Goal: Task Accomplishment & Management: Complete application form

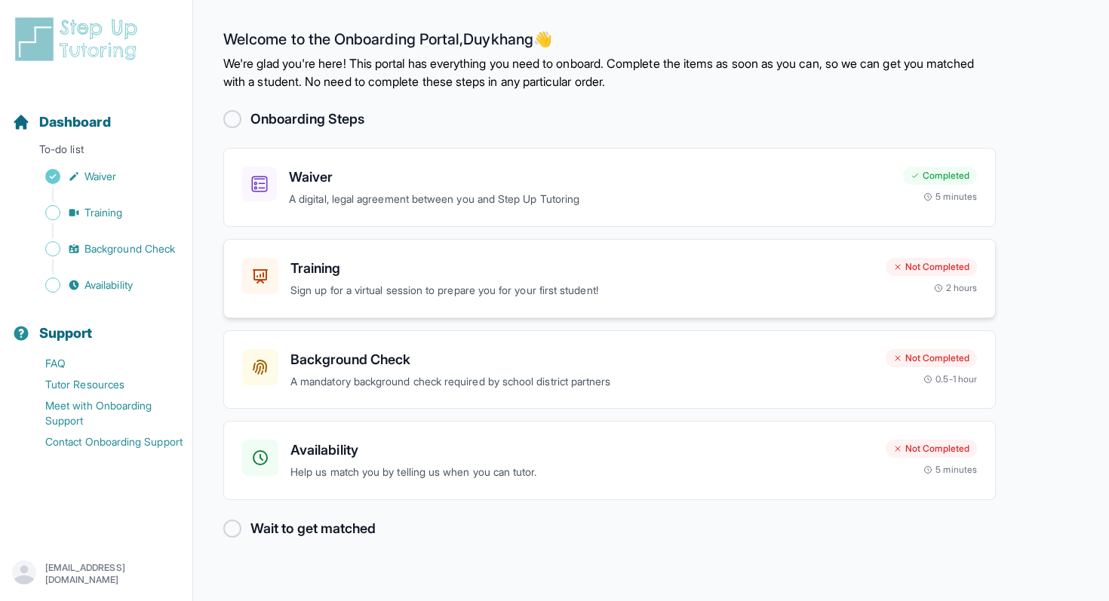
click at [511, 287] on p "Sign up for a virtual session to prepare you for your first student!" at bounding box center [581, 290] width 583 height 17
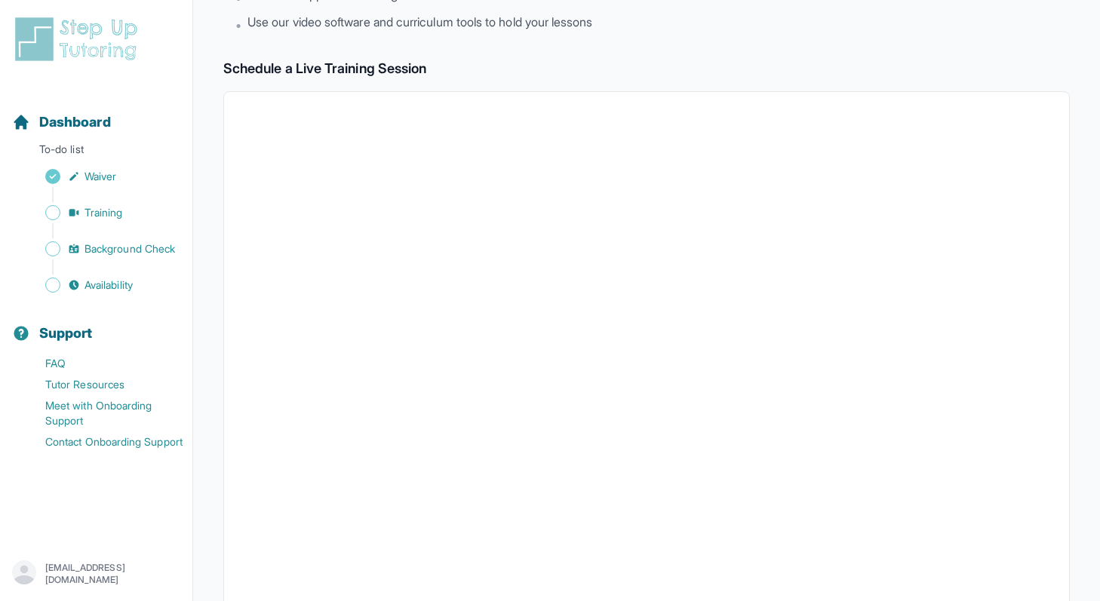
scroll to position [232, 0]
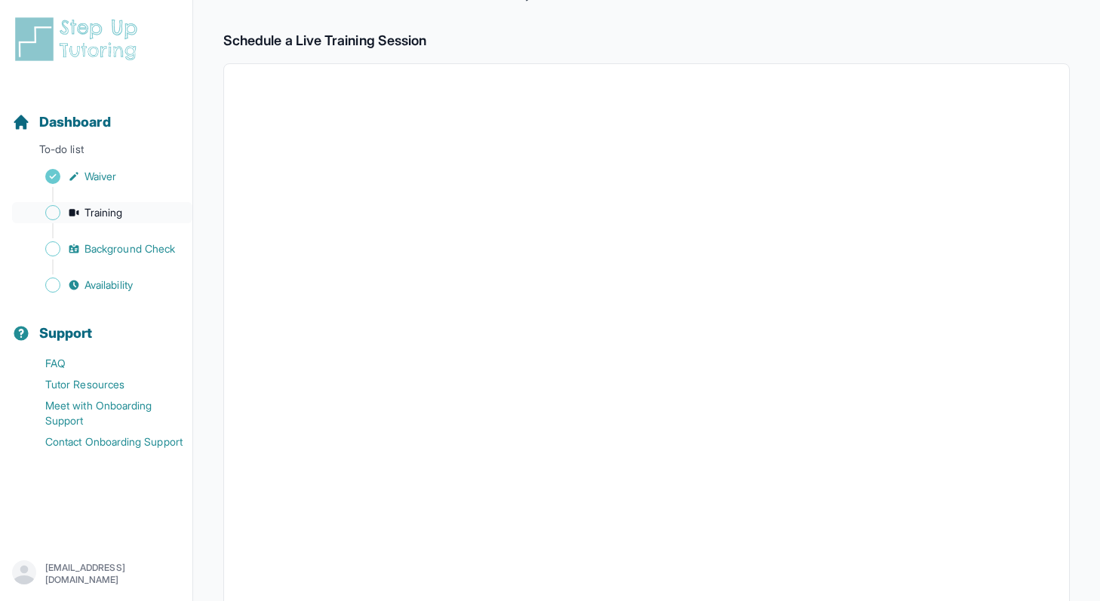
click at [106, 222] on link "Training" at bounding box center [102, 212] width 180 height 21
click at [70, 126] on span "Dashboard" at bounding box center [75, 122] width 72 height 21
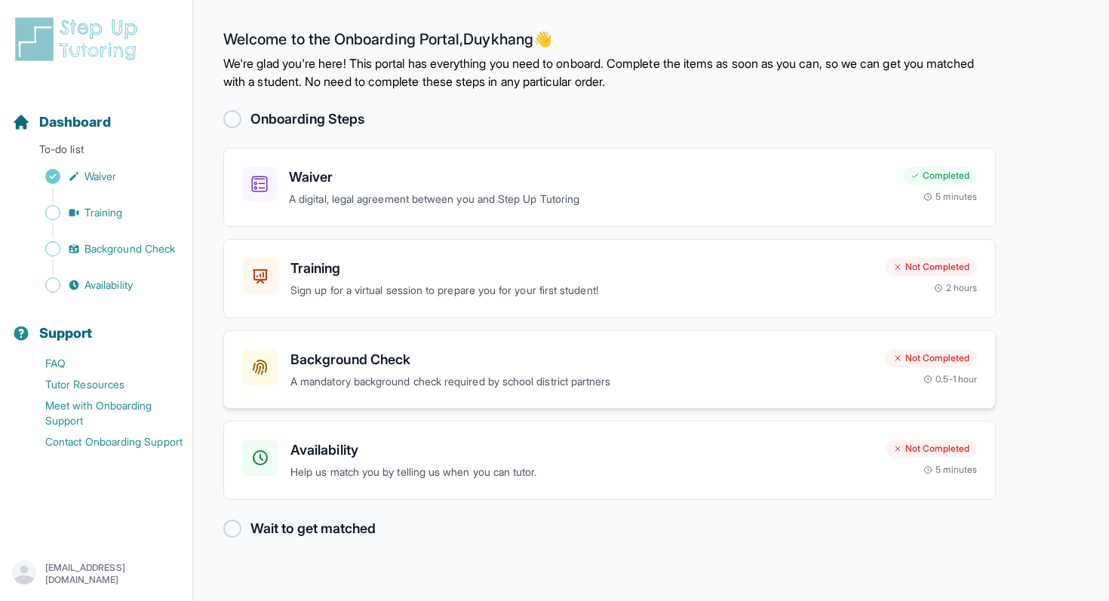
click at [344, 353] on h3 "Background Check" at bounding box center [581, 359] width 583 height 21
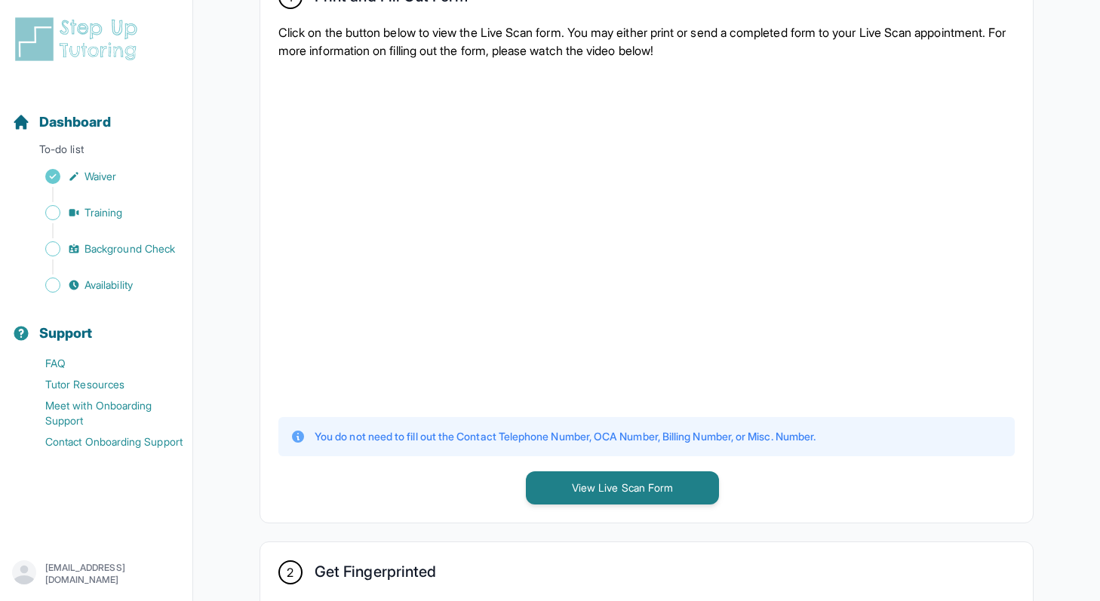
scroll to position [131, 0]
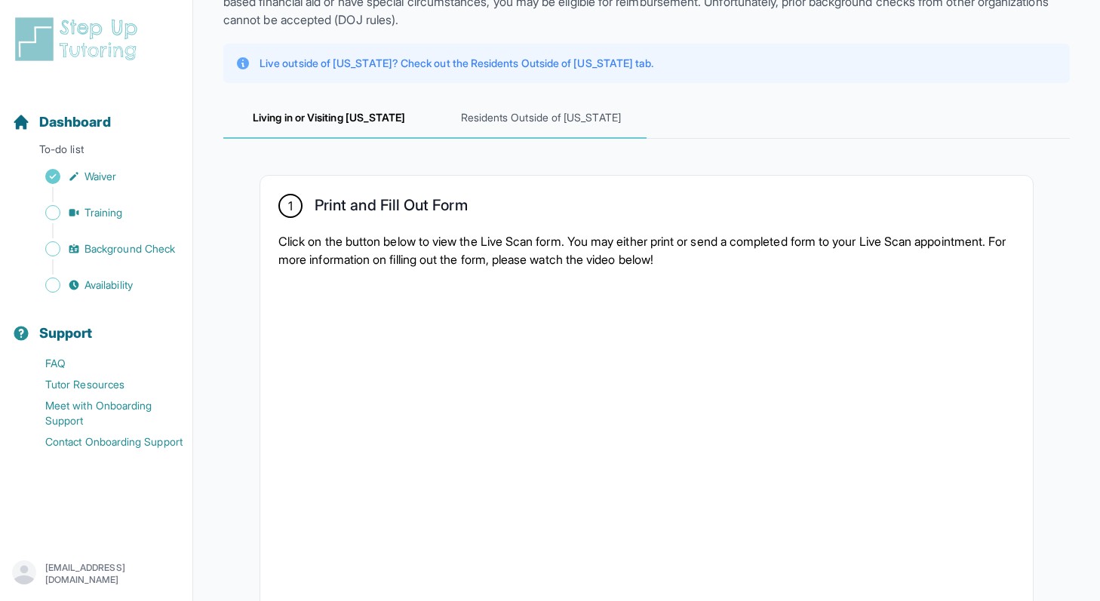
click at [528, 108] on span "Residents Outside of [US_STATE]" at bounding box center [541, 118] width 212 height 41
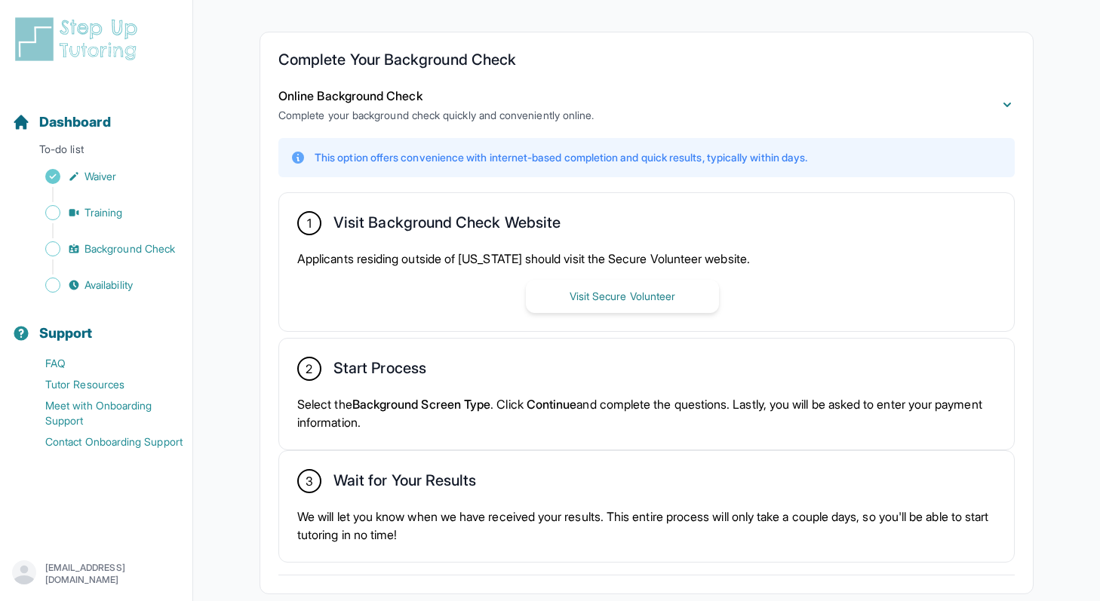
scroll to position [293, 0]
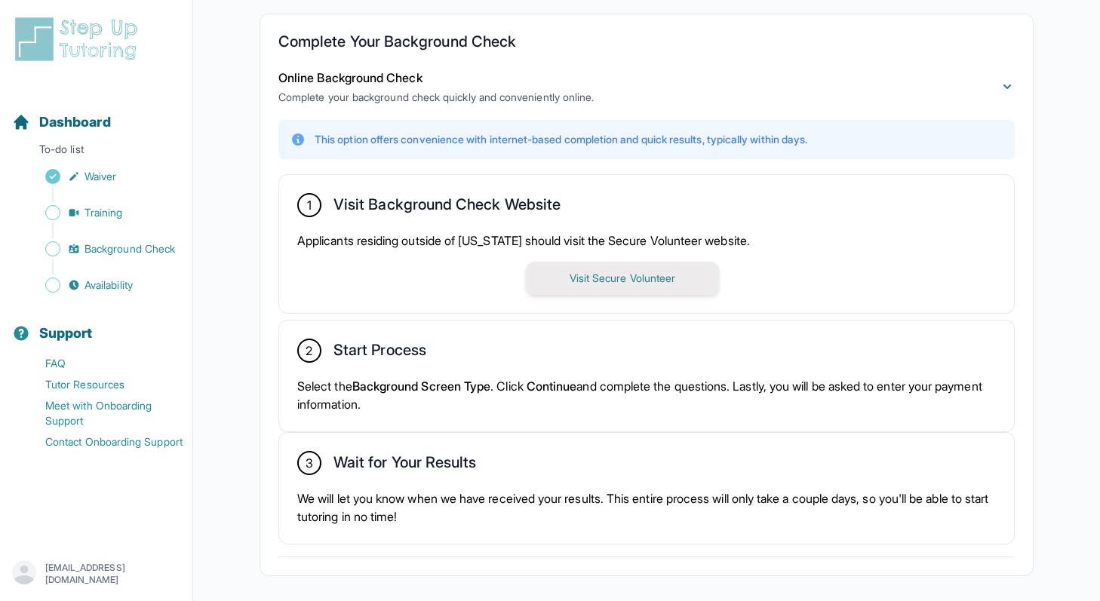
click at [595, 275] on button "Visit Secure Volunteer" at bounding box center [622, 278] width 193 height 33
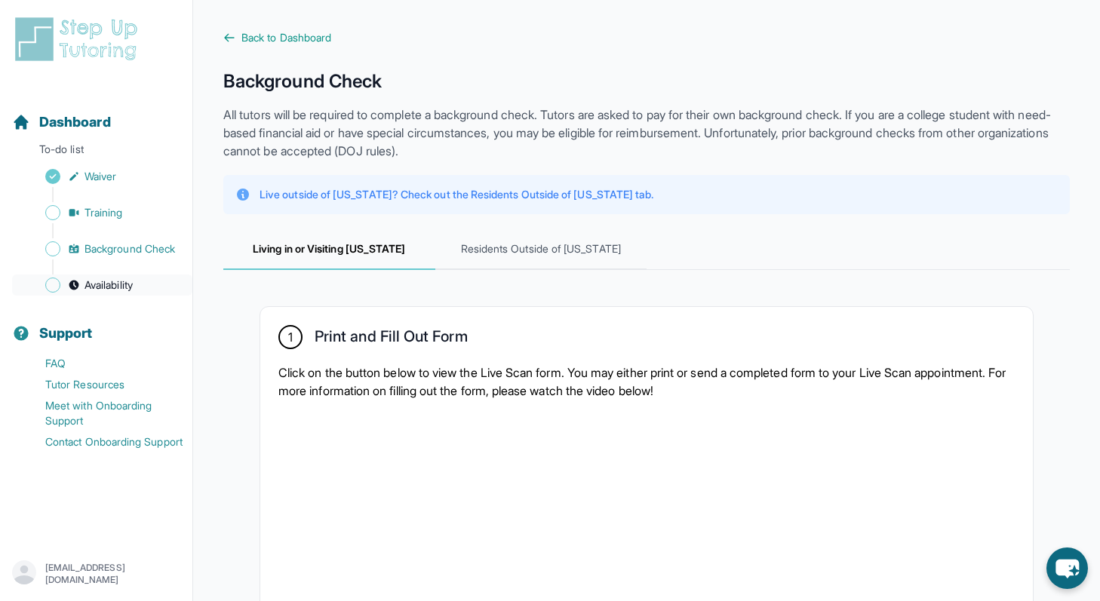
click at [94, 278] on span "Availability" at bounding box center [109, 285] width 48 height 15
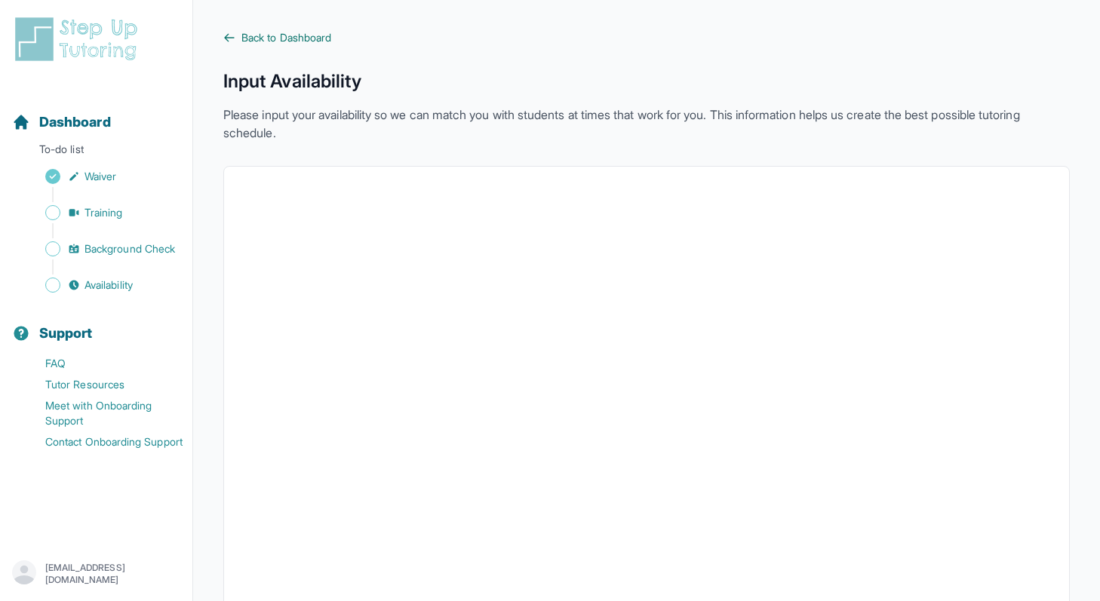
click at [254, 38] on span "Back to Dashboard" at bounding box center [286, 37] width 90 height 15
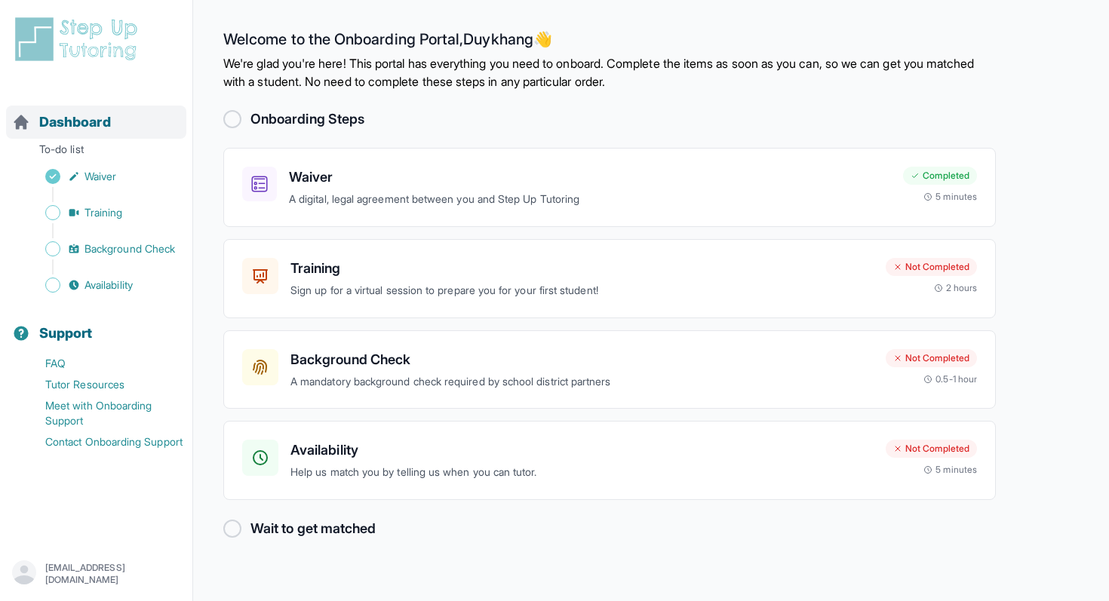
click at [106, 121] on span "Dashboard" at bounding box center [75, 122] width 72 height 21
click at [424, 444] on h3 "Availability" at bounding box center [581, 450] width 583 height 21
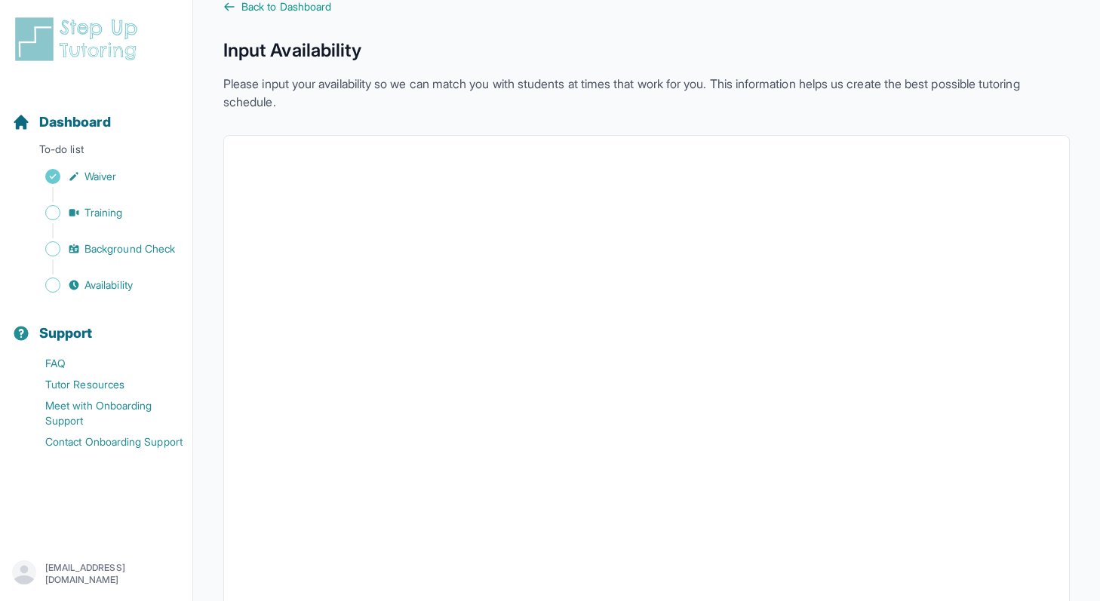
scroll to position [43, 0]
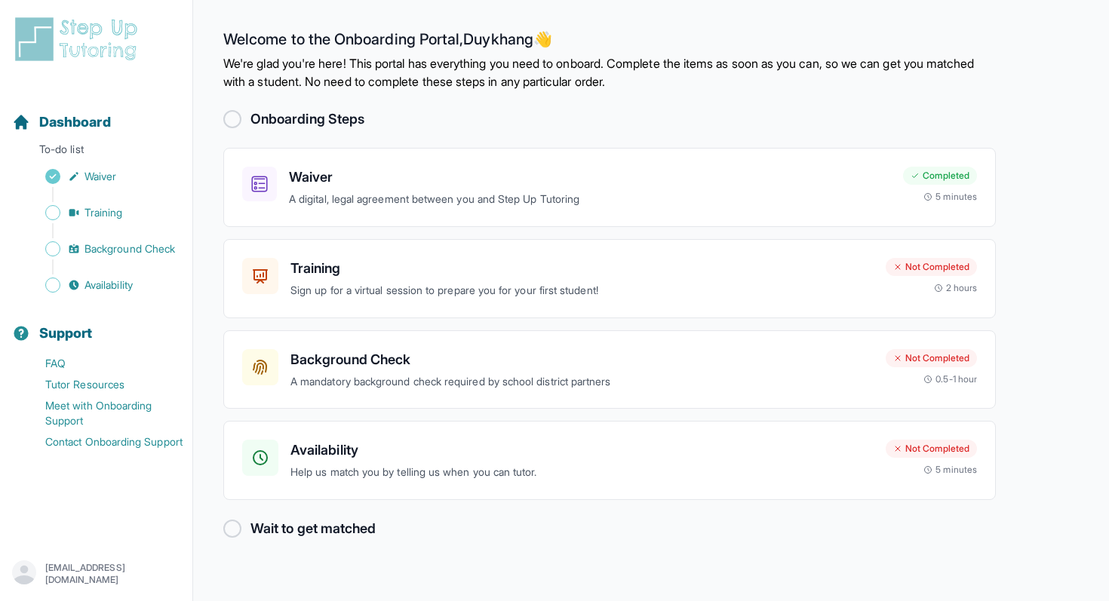
click at [231, 536] on div at bounding box center [232, 529] width 18 height 18
click at [323, 441] on h3 "Availability" at bounding box center [581, 450] width 583 height 21
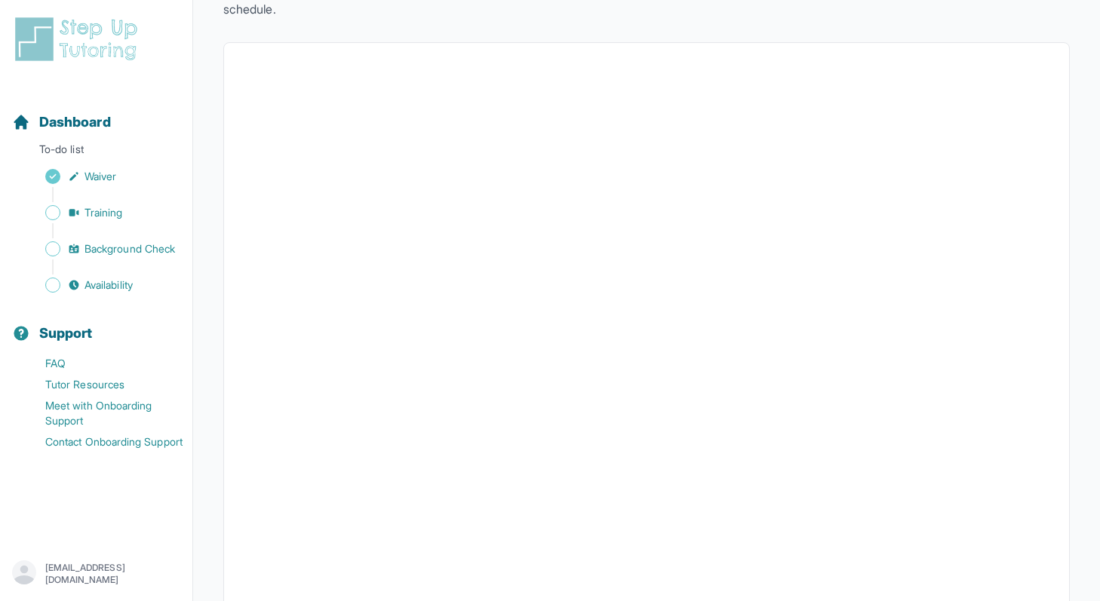
scroll to position [124, 0]
click at [104, 214] on span "Training" at bounding box center [104, 212] width 38 height 15
